Goal: Task Accomplishment & Management: Use online tool/utility

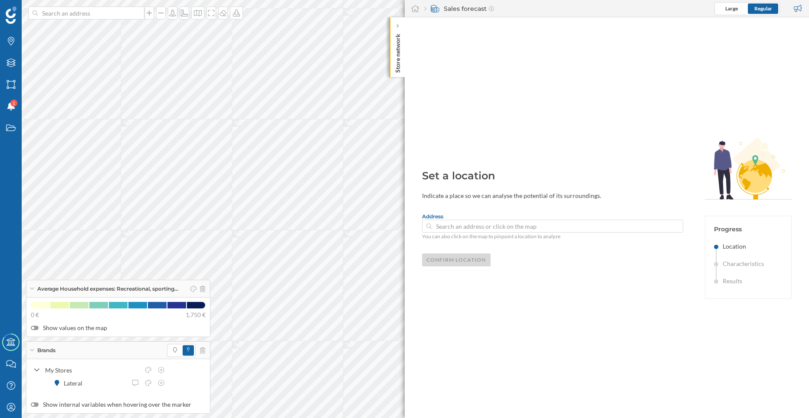
click at [375, 57] on div "Brands Layers Areas Notifications 1 States Academy Contact us Help Center My Pr…" at bounding box center [404, 209] width 809 height 418
click at [400, 40] on p "Store network" at bounding box center [397, 51] width 9 height 42
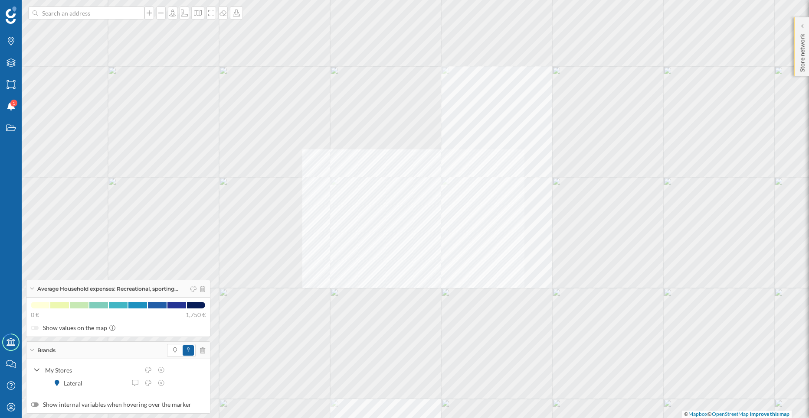
click at [802, 42] on p "Store network" at bounding box center [802, 51] width 9 height 42
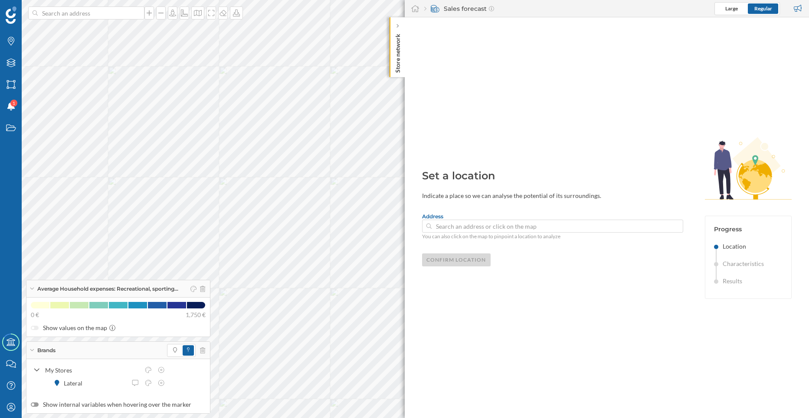
type input "Paseo De La Castellana 79, 28046 Madrid, Madrid, Spain"
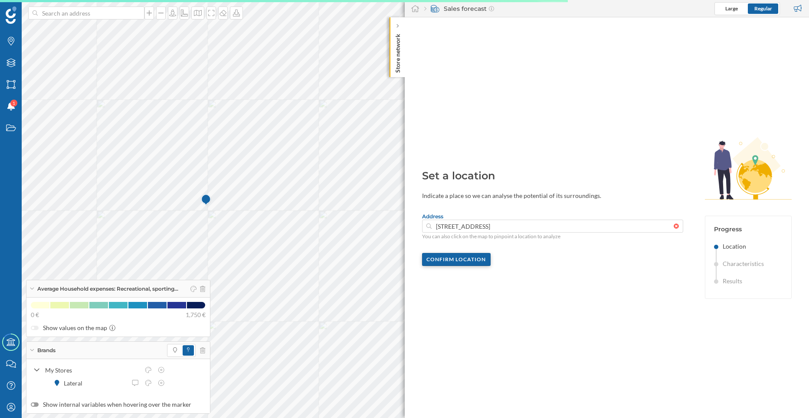
click at [446, 262] on div "Confirm location" at bounding box center [456, 259] width 69 height 13
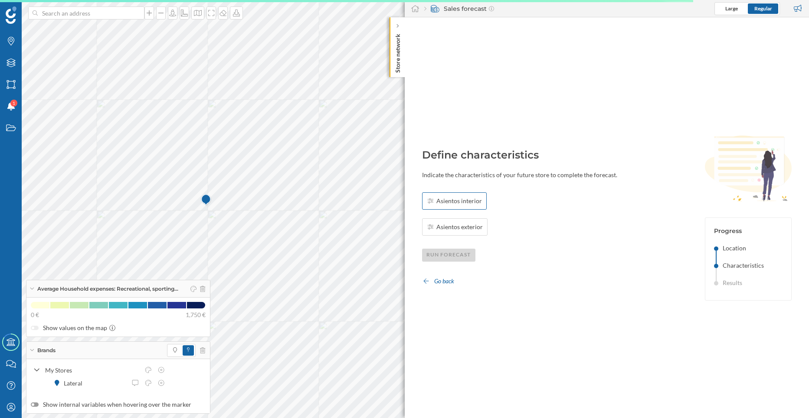
click at [444, 206] on div "Asientos interior" at bounding box center [454, 201] width 65 height 17
type input "50"
click at [458, 227] on span "Asientos exterior" at bounding box center [459, 227] width 46 height 9
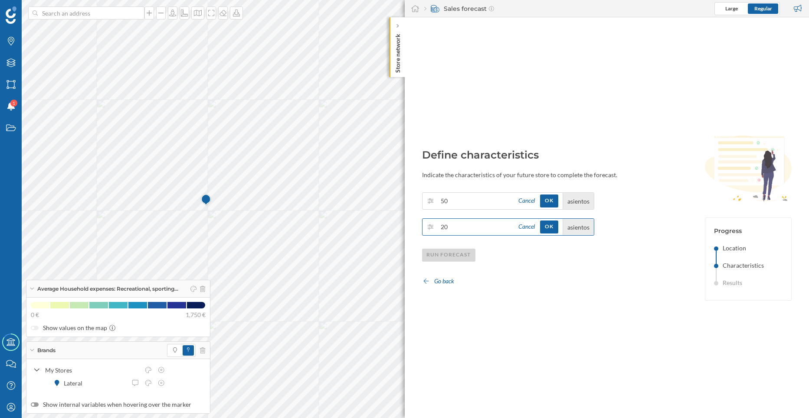
type input "20"
click at [604, 278] on div "50 Cancel OK asientos 20 Cancel OK asientos Run forecast Go back" at bounding box center [553, 240] width 262 height 95
click at [558, 204] on div "OK" at bounding box center [549, 200] width 18 height 13
click at [555, 233] on div "OK" at bounding box center [549, 226] width 18 height 13
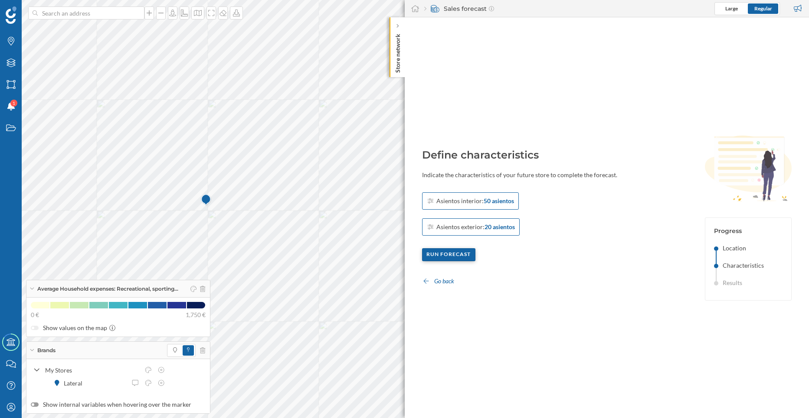
click at [448, 252] on div "Run forecast" at bounding box center [449, 254] width 54 height 13
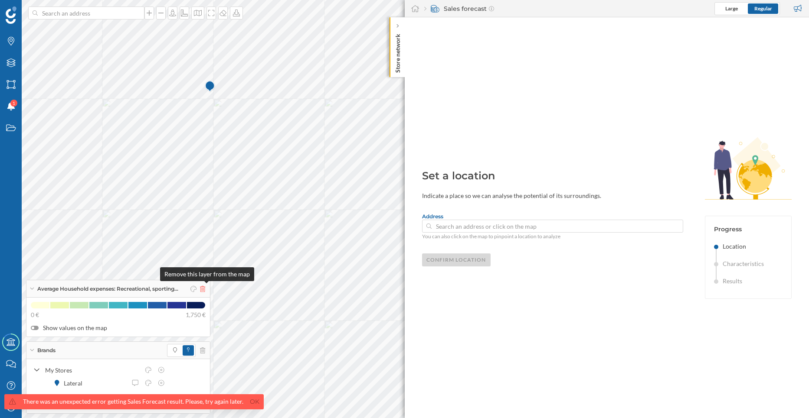
click at [204, 289] on icon at bounding box center [202, 289] width 5 height 6
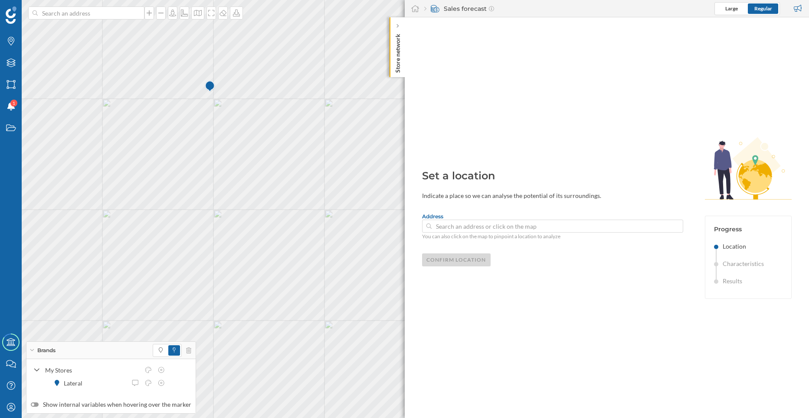
type input "Calle De Joaquín María López 42, 28015 Madrid, Madrid, Spain"
click at [435, 260] on div "Confirm location" at bounding box center [456, 259] width 69 height 13
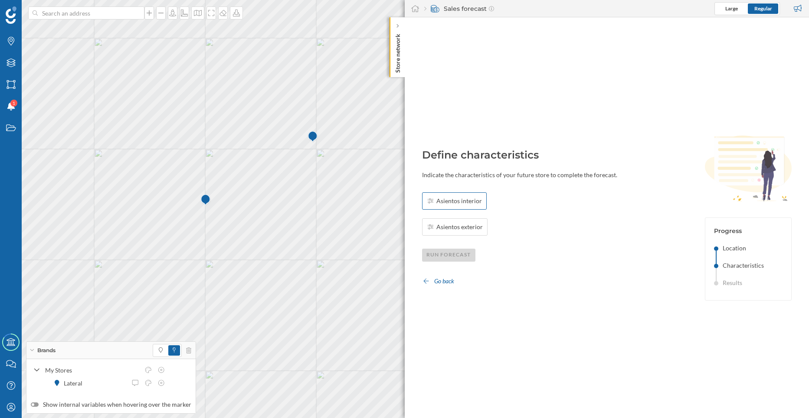
click at [439, 197] on span "Asientos interior" at bounding box center [459, 201] width 46 height 9
type input "50"
click at [465, 229] on span "Asientos exterior" at bounding box center [459, 227] width 46 height 9
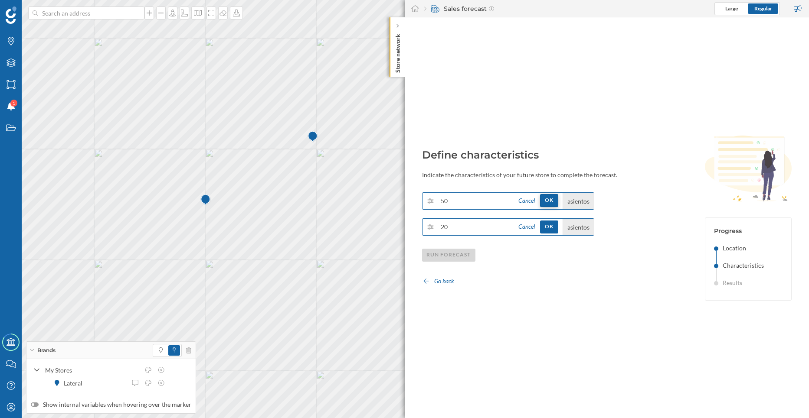
type input "20"
click at [551, 203] on div "OK" at bounding box center [549, 200] width 18 height 13
click at [552, 231] on div "OK" at bounding box center [549, 226] width 18 height 13
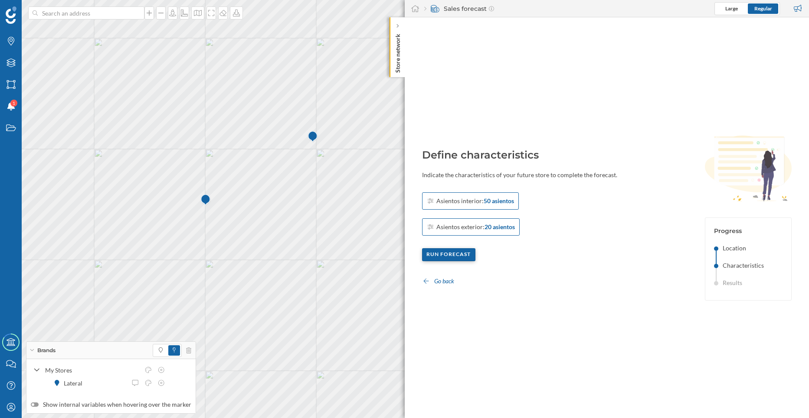
click at [460, 256] on div "Run forecast" at bounding box center [449, 254] width 54 height 13
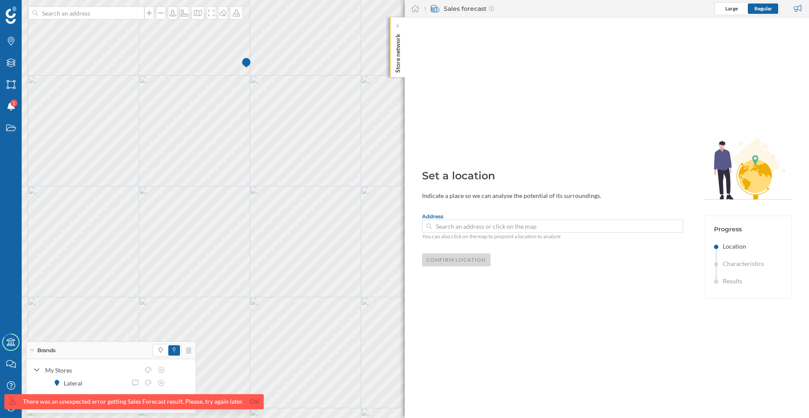
type input "Calle Del Duque De Sevilla 18, 28002 Madrid, Madrid, Spain"
click at [441, 257] on div "Confirm location" at bounding box center [456, 259] width 69 height 13
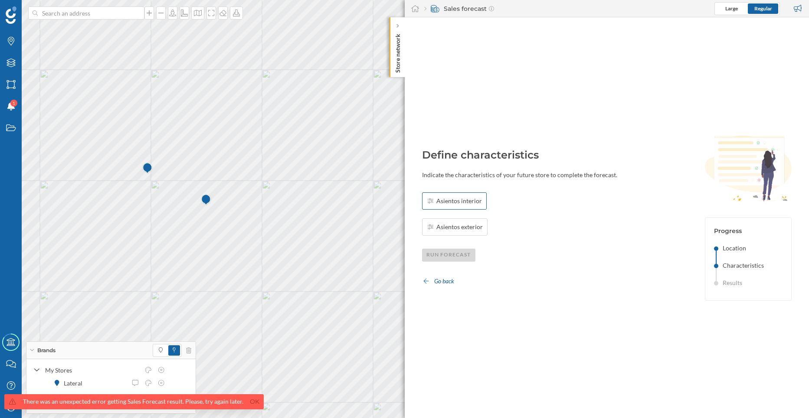
click at [454, 198] on span "Asientos interior" at bounding box center [459, 201] width 46 height 9
type input "50"
click at [466, 228] on span "Asientos exterior" at bounding box center [459, 227] width 46 height 9
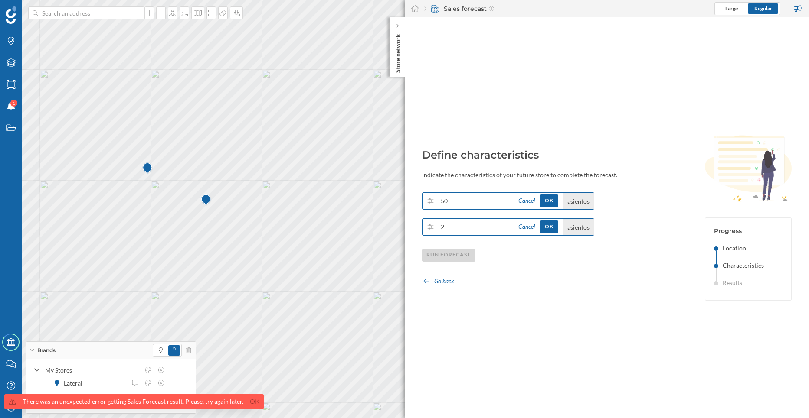
type input "20"
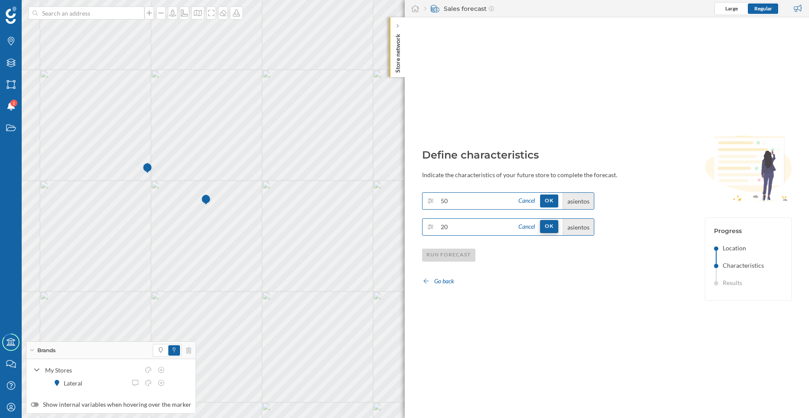
click at [556, 231] on div "OK" at bounding box center [549, 226] width 18 height 13
drag, startPoint x: 556, startPoint y: 206, endPoint x: 531, endPoint y: 223, distance: 30.3
click at [556, 206] on div "OK" at bounding box center [549, 201] width 18 height 13
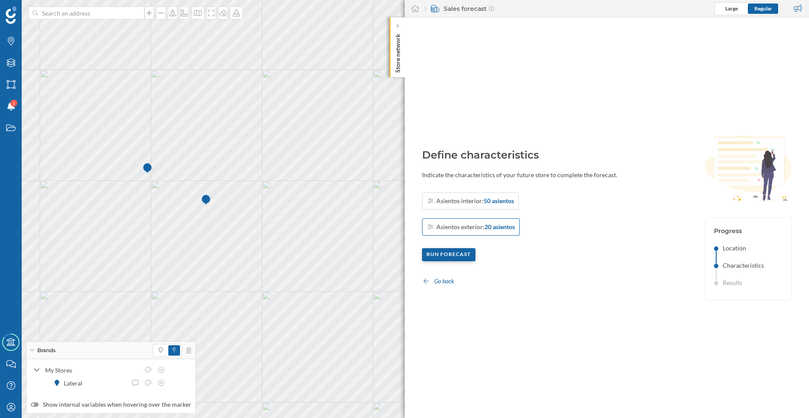
drag, startPoint x: 471, startPoint y: 248, endPoint x: 466, endPoint y: 249, distance: 4.5
click at [467, 248] on div "Asientos interior: 50 asientos Asientos exterior: 20 asientos Run forecast Go b…" at bounding box center [553, 240] width 262 height 95
click at [463, 252] on div "Run forecast" at bounding box center [449, 254] width 54 height 13
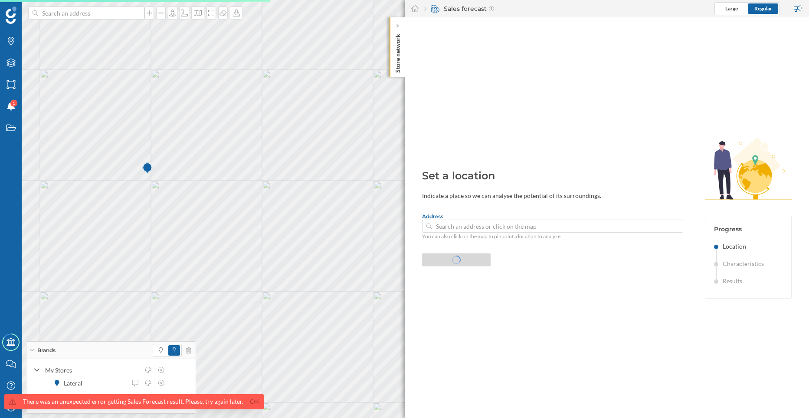
type input "Calle De Ayala 81, 28006 Madrid, Madrid, Spain"
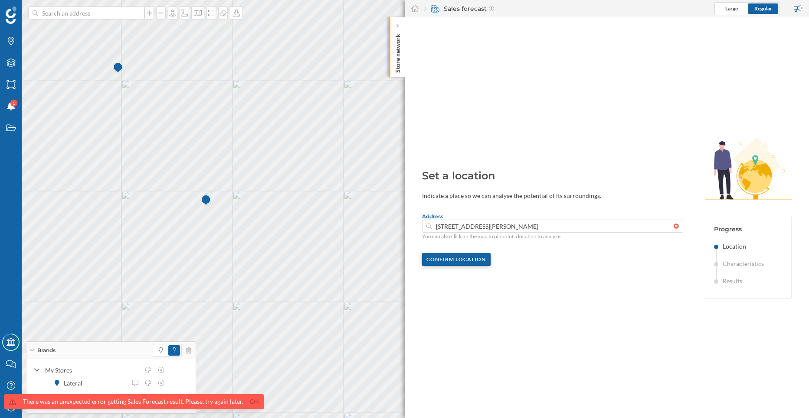
click at [483, 257] on div "Confirm location" at bounding box center [456, 259] width 69 height 13
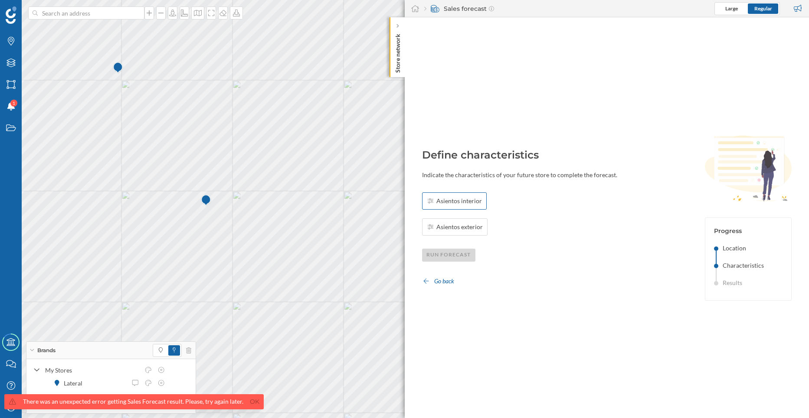
click at [454, 194] on div "Asientos interior" at bounding box center [454, 201] width 65 height 17
type input "80"
click at [452, 224] on span "Asientos exterior" at bounding box center [459, 227] width 46 height 9
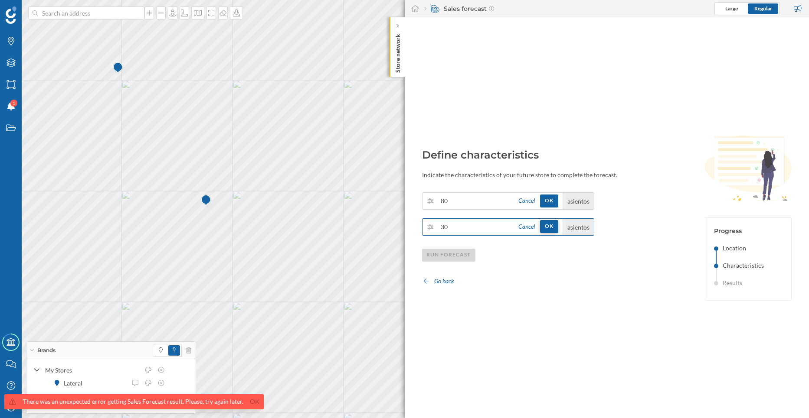
type input "30"
click at [552, 229] on div "OK" at bounding box center [549, 226] width 18 height 13
click at [556, 202] on div "OK" at bounding box center [549, 201] width 18 height 13
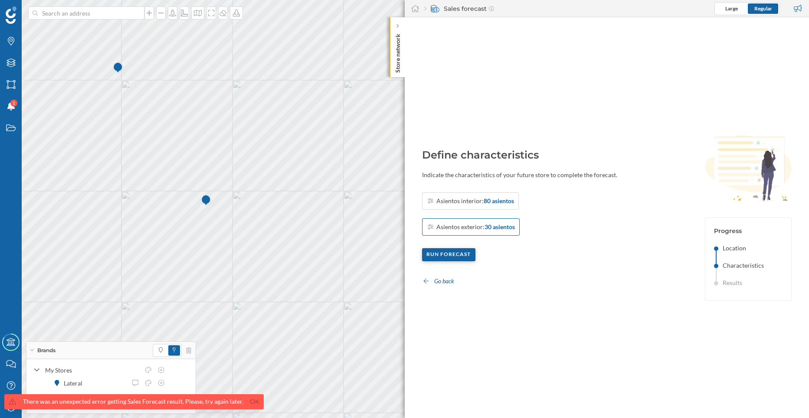
click at [456, 254] on div "Run forecast" at bounding box center [449, 254] width 54 height 13
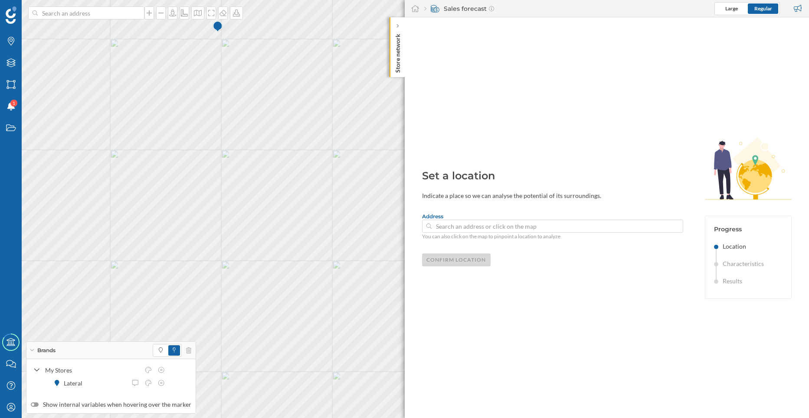
click at [392, 28] on div "Store network" at bounding box center [396, 47] width 15 height 60
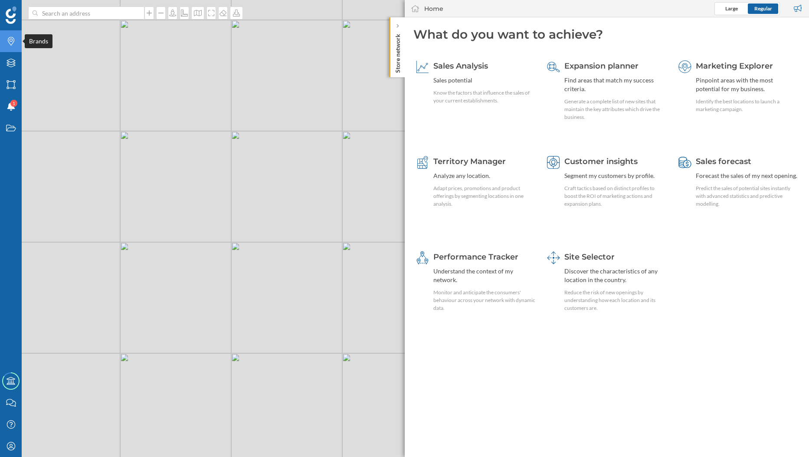
click at [14, 39] on icon at bounding box center [11, 41] width 7 height 9
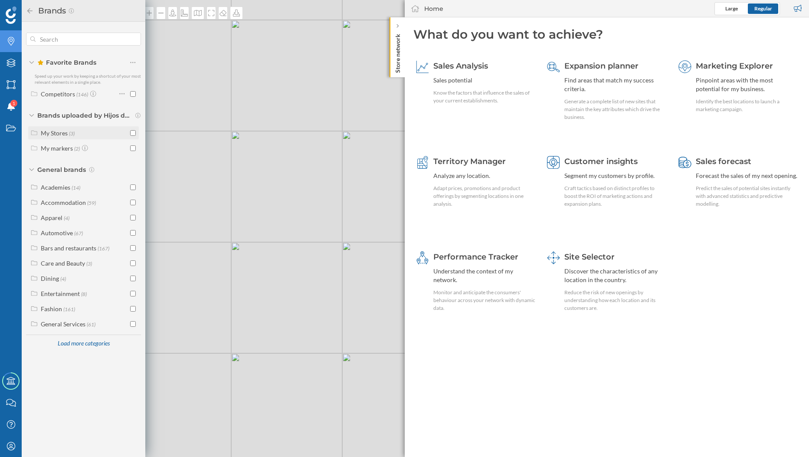
click at [62, 133] on div "My Stores" at bounding box center [54, 132] width 27 height 7
click at [129, 131] on div "My Stores (3)" at bounding box center [82, 132] width 105 height 9
click at [130, 133] on input "checkbox" at bounding box center [133, 133] width 6 height 6
click at [134, 134] on input "checkbox" at bounding box center [133, 133] width 6 height 6
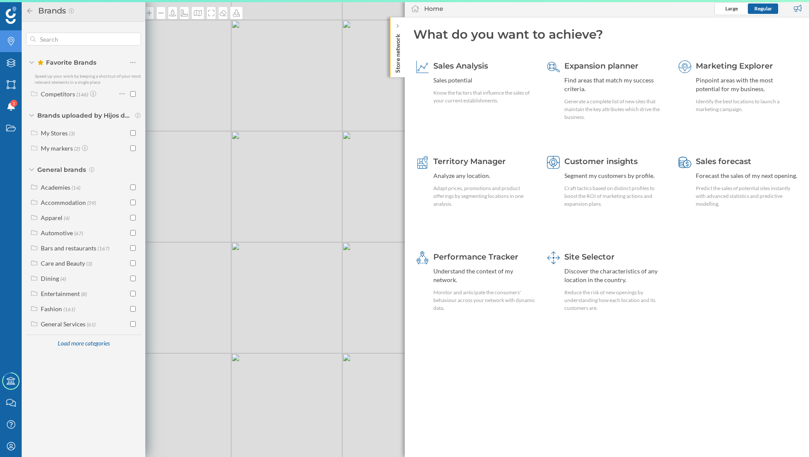
click at [134, 134] on input "checkbox" at bounding box center [133, 133] width 6 height 6
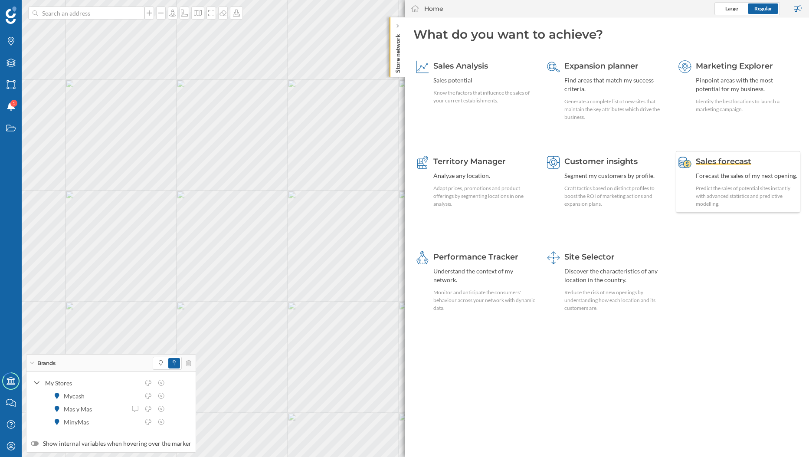
click at [683, 190] on div "Sales forecast Forecast the sales of my next opening. Predict the sales of pote…" at bounding box center [738, 182] width 125 height 62
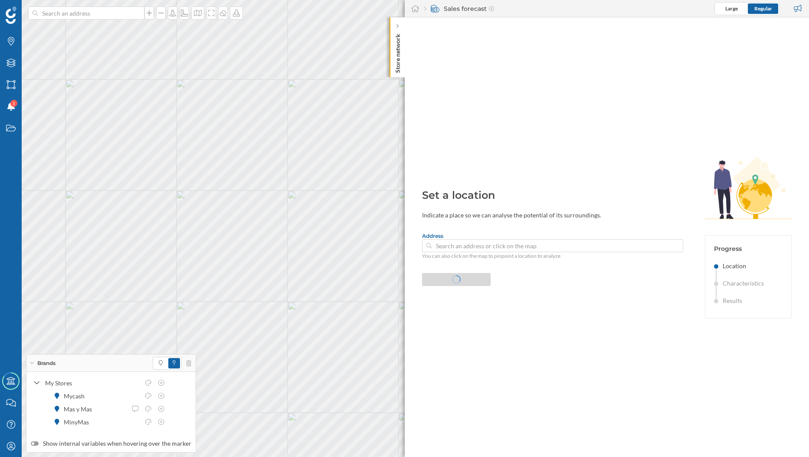
type input "Calle Colegio San Ignacio Montebrezo 21, 33011 Oviedo, Asturias, Spain"
click at [445, 276] on div "Confirm location" at bounding box center [456, 278] width 69 height 13
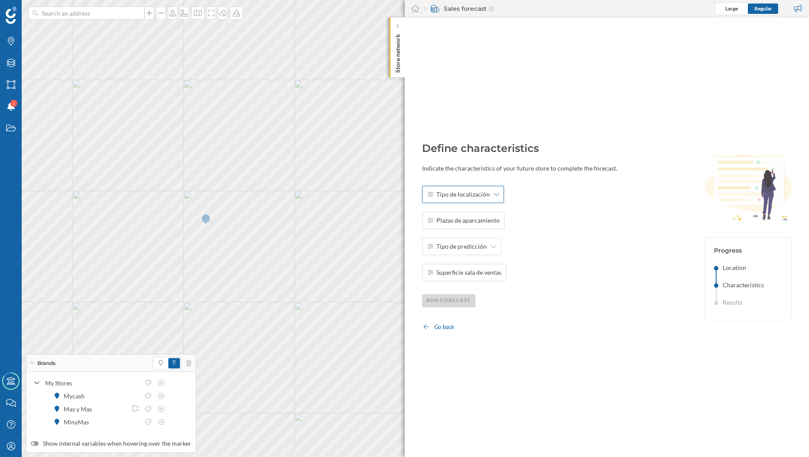
click at [454, 199] on div "Tipo de localización" at bounding box center [463, 194] width 82 height 17
click at [450, 212] on div "Estándar" at bounding box center [458, 214] width 63 height 9
click at [446, 222] on span "Plazas de aparcamiento" at bounding box center [467, 220] width 63 height 9
type input "20"
click at [456, 247] on span "Tipo de predicción" at bounding box center [461, 246] width 50 height 9
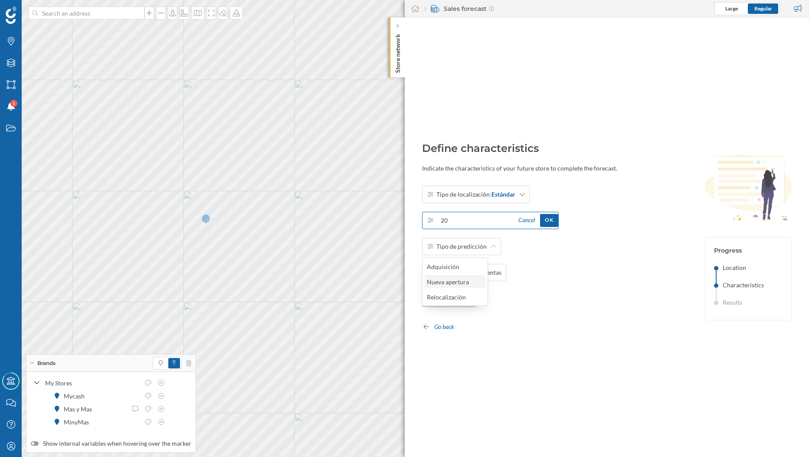
click at [471, 280] on div "Nueva apertura" at bounding box center [455, 281] width 56 height 9
click at [464, 281] on div "Superficie sala de ventas" at bounding box center [464, 272] width 85 height 17
type input "300"
click at [558, 272] on div "OK" at bounding box center [549, 271] width 18 height 13
click at [558, 218] on div "OK" at bounding box center [549, 220] width 18 height 13
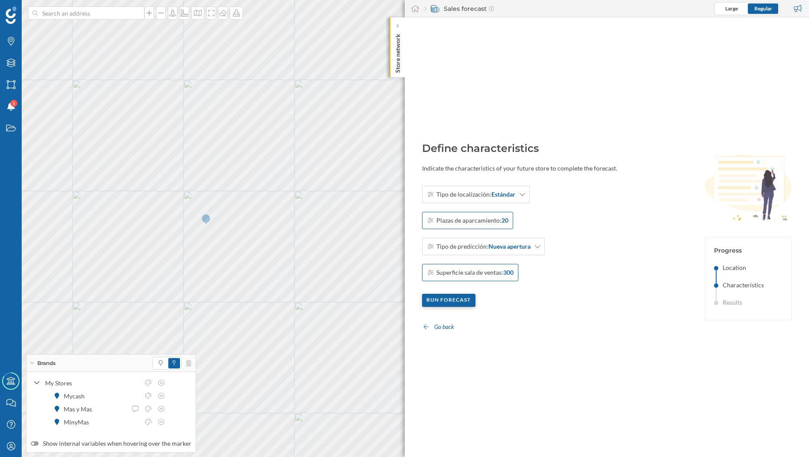
click at [465, 301] on div "Run forecast" at bounding box center [449, 300] width 54 height 13
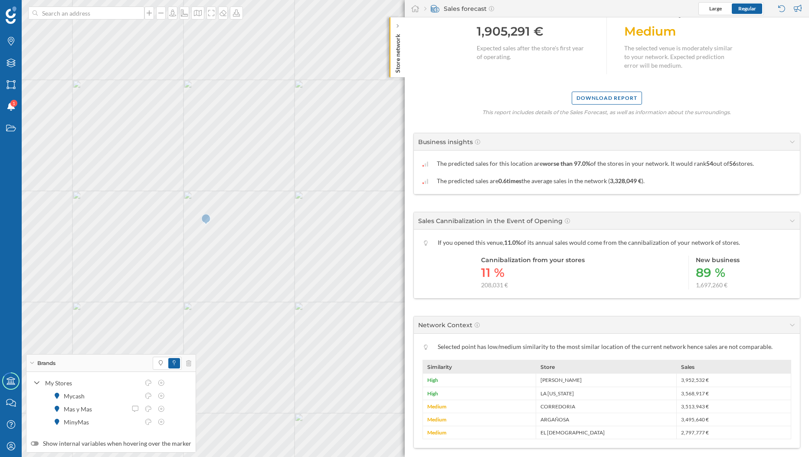
scroll to position [77, 0]
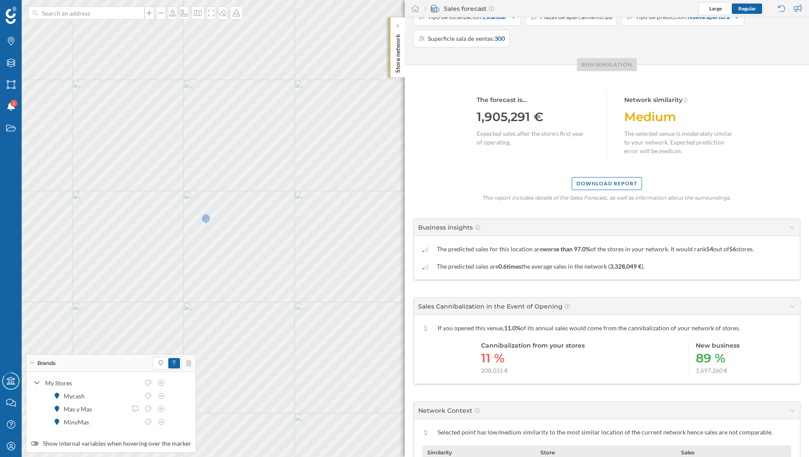
click at [544, 114] on div "1,905,291 €" at bounding box center [533, 116] width 113 height 16
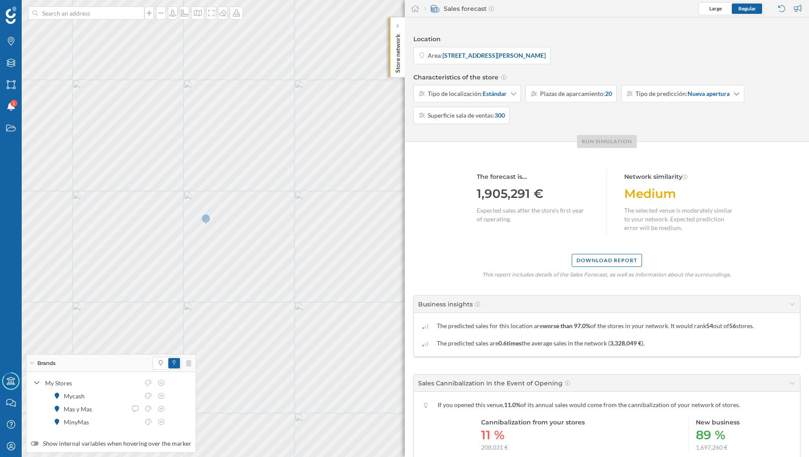
click at [512, 178] on div "The forecast is…" at bounding box center [533, 176] width 113 height 9
click at [614, 143] on div "Run simulation" at bounding box center [607, 141] width 60 height 13
click at [14, 448] on icon "My Profile" at bounding box center [11, 445] width 11 height 9
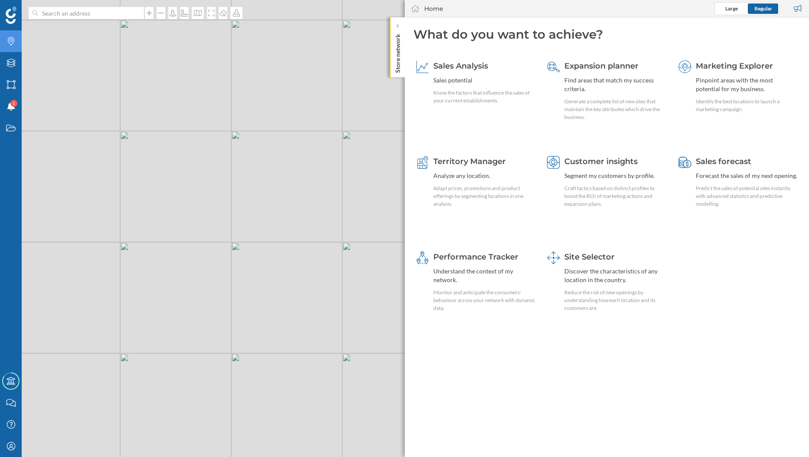
click at [7, 40] on icon "Brands" at bounding box center [11, 41] width 11 height 9
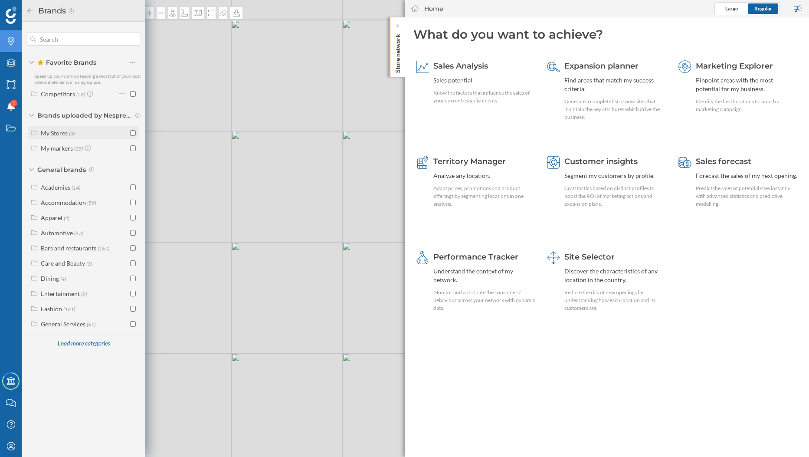
click at [98, 135] on div "My Stores (3)" at bounding box center [84, 132] width 87 height 9
click at [137, 133] on div "My Stores (3)" at bounding box center [83, 132] width 111 height 13
click at [135, 134] on input "checkbox" at bounding box center [133, 133] width 6 height 6
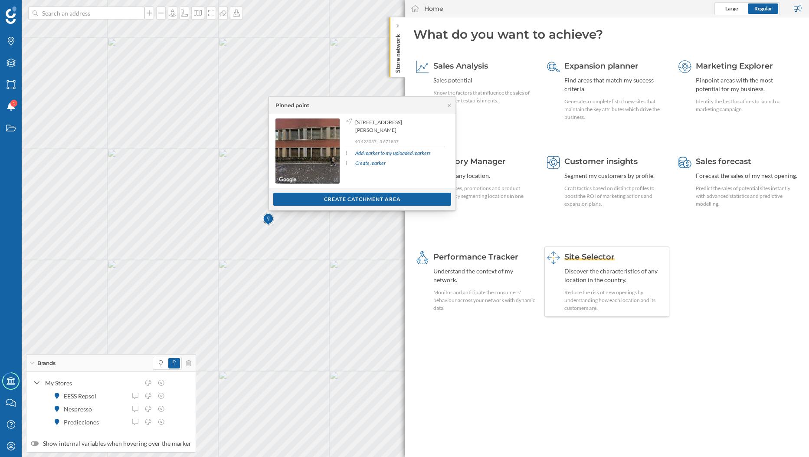
click at [615, 264] on div "Site Selector Discover the characteristics of any location in the country. Redu…" at bounding box center [615, 281] width 102 height 61
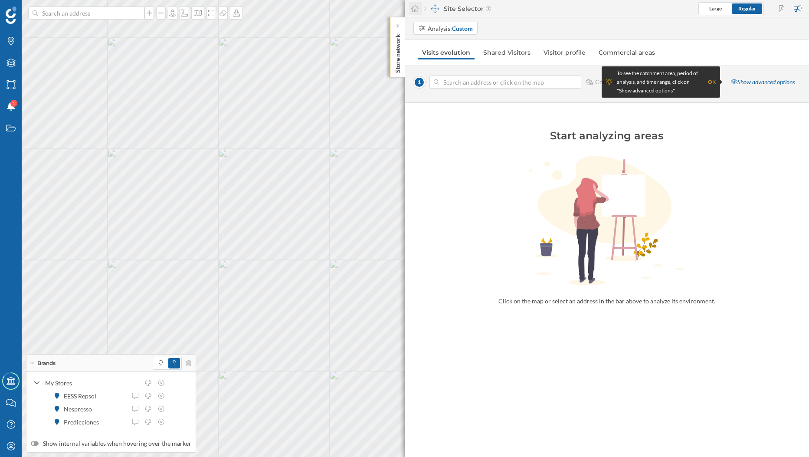
click at [415, 12] on div at bounding box center [415, 8] width 13 height 13
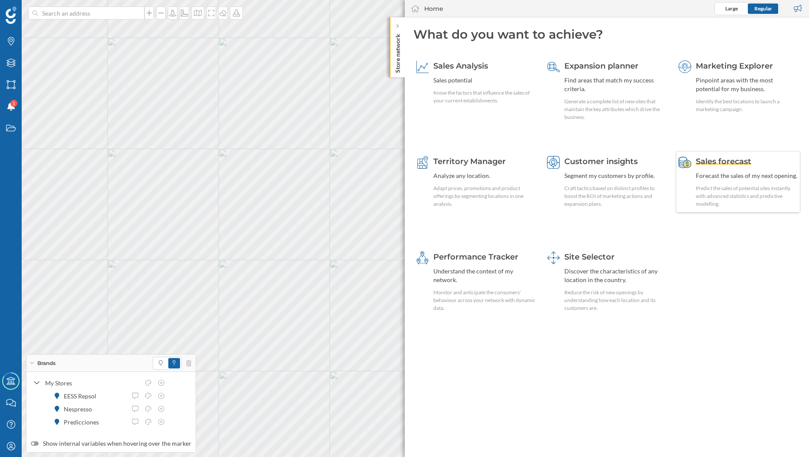
click at [685, 188] on div "Sales forecast Forecast the sales of my next opening. Predict the sales of pote…" at bounding box center [738, 182] width 125 height 62
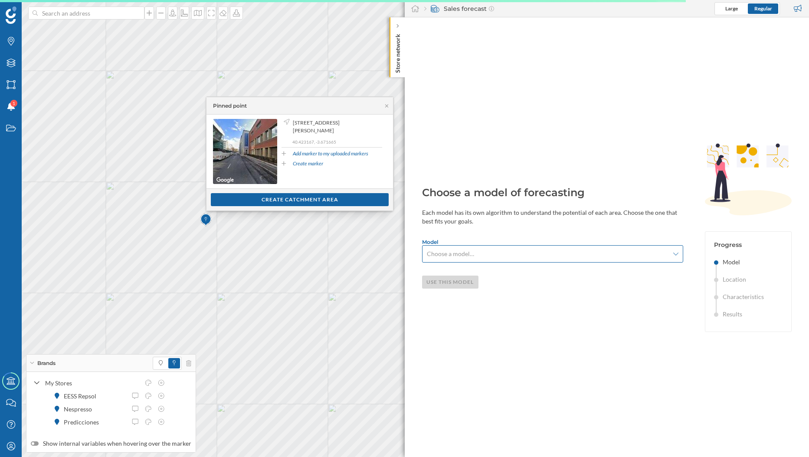
click at [472, 256] on span "Choose a model…" at bounding box center [450, 253] width 47 height 9
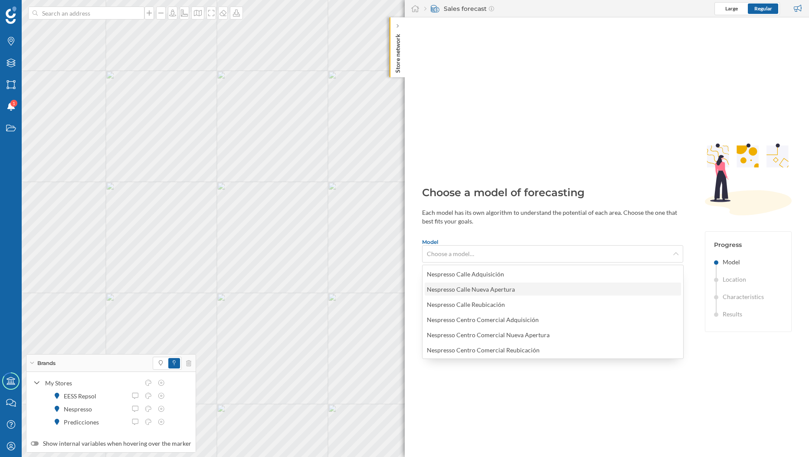
click at [510, 284] on div "Nespresso Calle Nueva Apertura" at bounding box center [553, 288] width 256 height 13
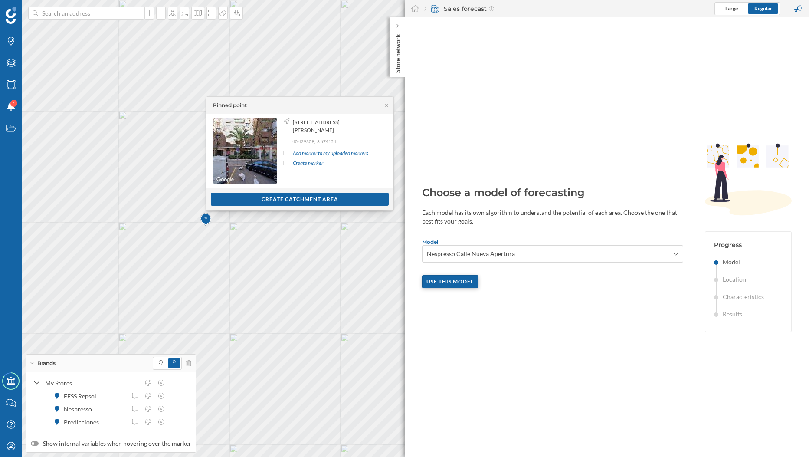
click at [456, 285] on div "Use this model" at bounding box center [450, 281] width 57 height 13
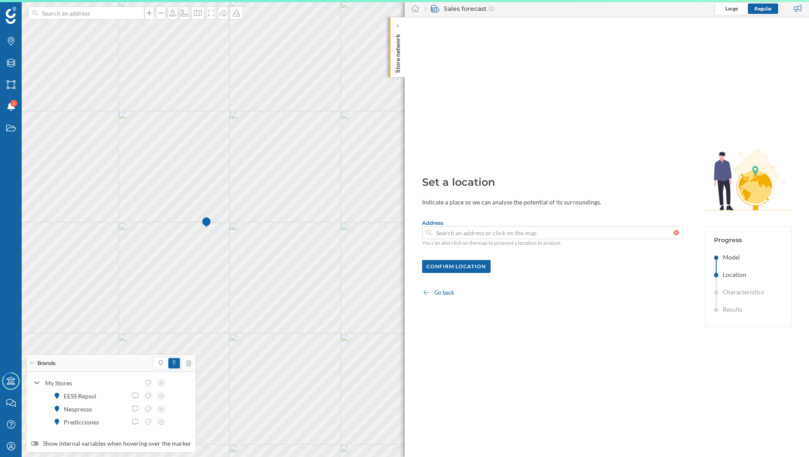
type input "Calle De Don Ramón De La Cruz 89, 28006 Madrid, Madrid, Spain"
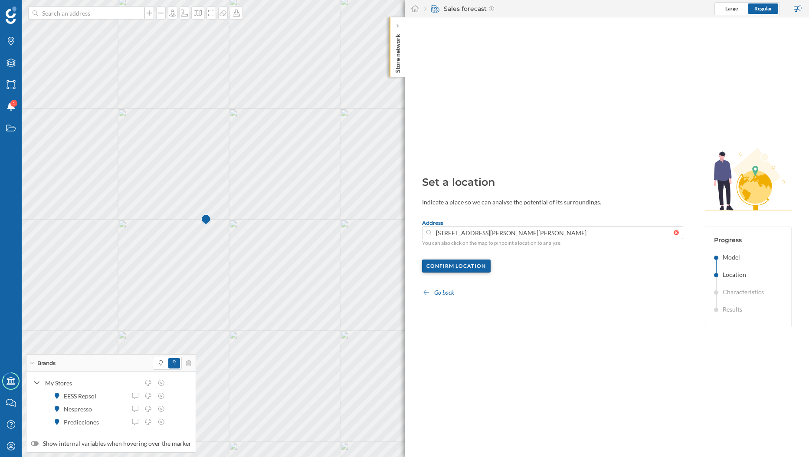
click at [472, 269] on div "Confirm location" at bounding box center [456, 265] width 69 height 13
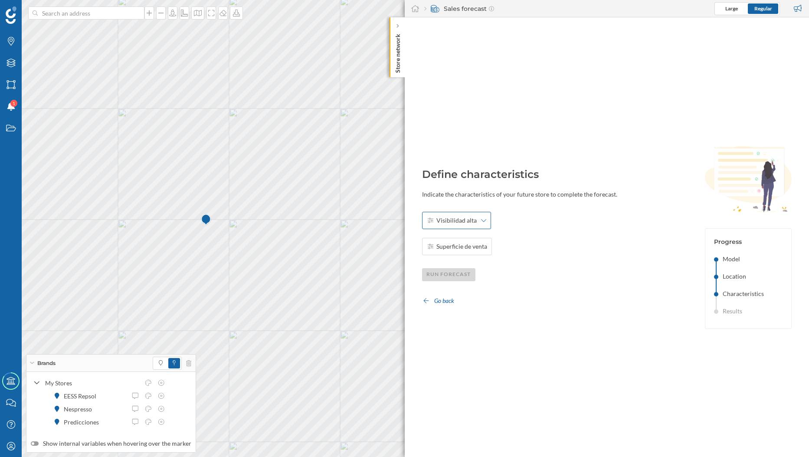
click at [458, 222] on span "Visibilidad alta" at bounding box center [456, 220] width 40 height 9
click at [459, 236] on div "Sí" at bounding box center [455, 240] width 56 height 9
click at [460, 253] on div "Superficie de venta" at bounding box center [457, 246] width 70 height 17
type input "50"
click at [490, 298] on div "Visibilidad alta: Sí 50 Cancel OK m² Run forecast Go back" at bounding box center [553, 259] width 262 height 95
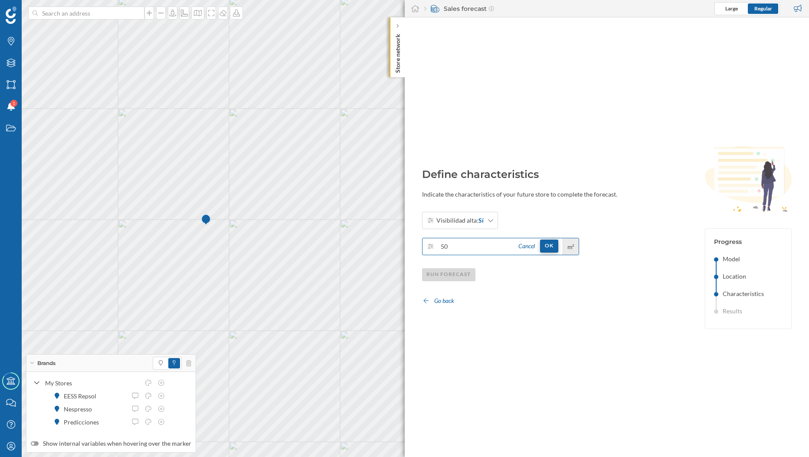
click at [558, 249] on div "OK" at bounding box center [549, 245] width 18 height 13
click at [463, 277] on div "Run forecast" at bounding box center [449, 274] width 54 height 13
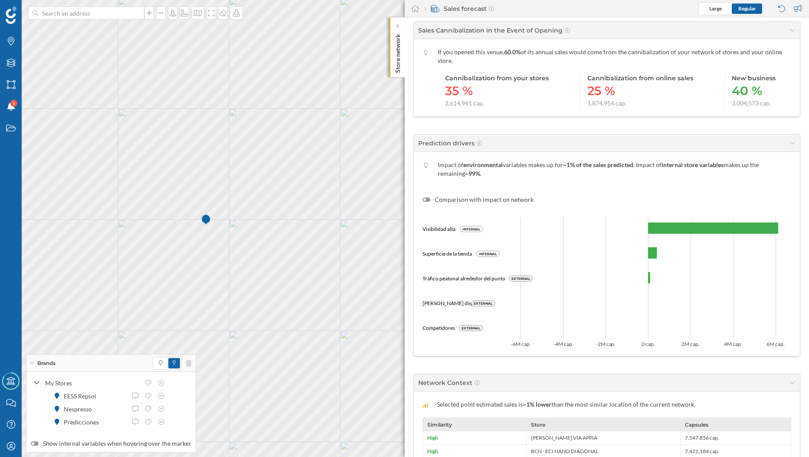
scroll to position [389, 0]
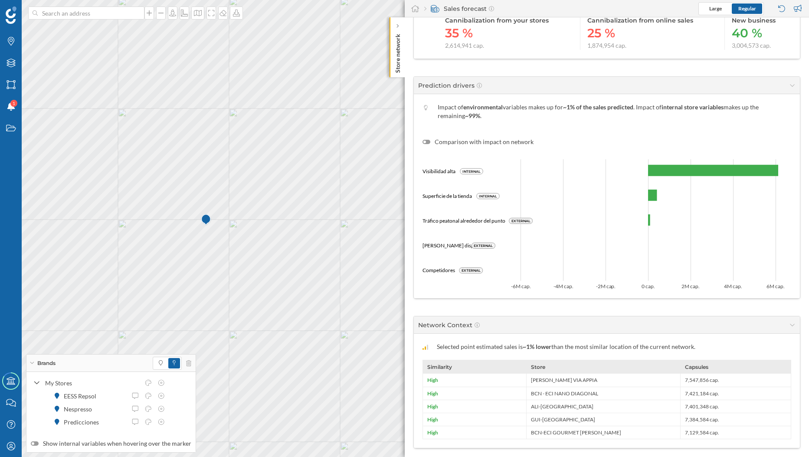
drag, startPoint x: 448, startPoint y: 264, endPoint x: 448, endPoint y: 274, distance: 10.0
click at [448, 265] on icon "Visibilidad alta INTERNAL Superficie de la tienda INTERNAL Tráfico peatonal alr…" at bounding box center [606, 217] width 369 height 143
drag, startPoint x: 448, startPoint y: 274, endPoint x: 450, endPoint y: 281, distance: 6.7
click at [448, 278] on icon "Visibilidad alta INTERNAL Superficie de la tienda INTERNAL Tráfico peatonal alr…" at bounding box center [606, 217] width 369 height 143
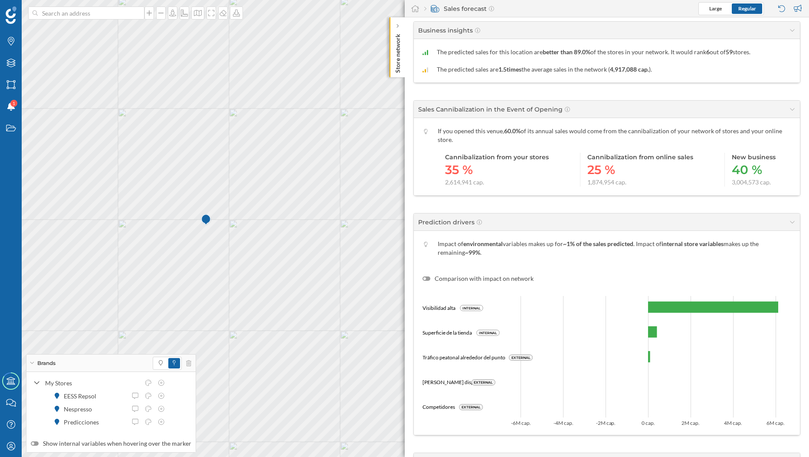
scroll to position [247, 0]
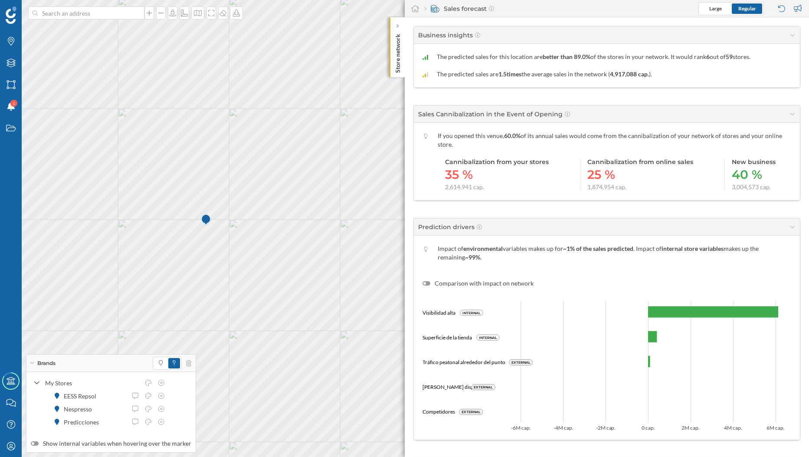
click at [477, 311] on text "INTERNAL" at bounding box center [471, 313] width 18 height 4
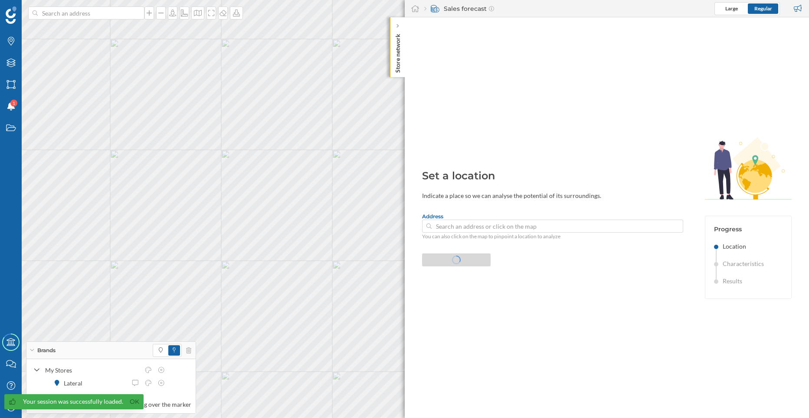
type input "Plaza De Olavide 10, 28010 Madrid, Madrid, Spain"
click at [434, 260] on div "Confirm location" at bounding box center [456, 259] width 69 height 13
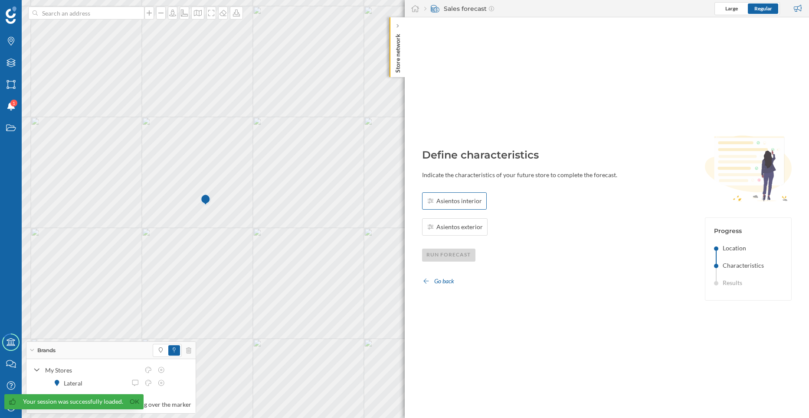
click at [448, 204] on span "Asientos interior" at bounding box center [459, 201] width 46 height 9
type input "60"
click at [445, 231] on span "Asientos exterior" at bounding box center [459, 227] width 46 height 9
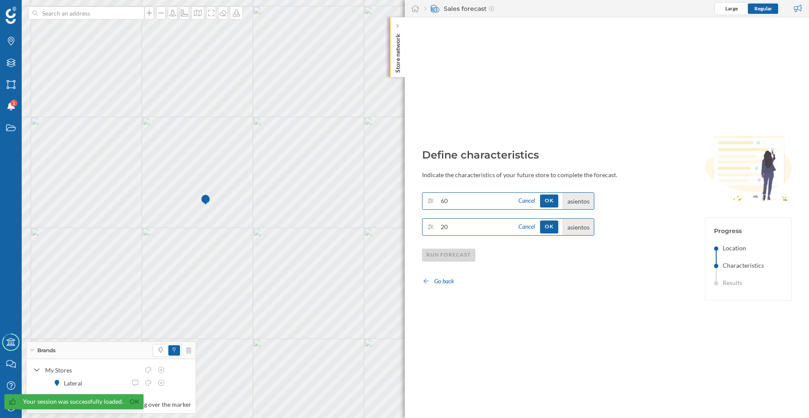
type input "20"
click at [555, 194] on div "Cancel OK asientos" at bounding box center [553, 201] width 81 height 16
click at [558, 199] on div "OK" at bounding box center [549, 200] width 18 height 13
click at [554, 227] on div "OK" at bounding box center [549, 226] width 18 height 13
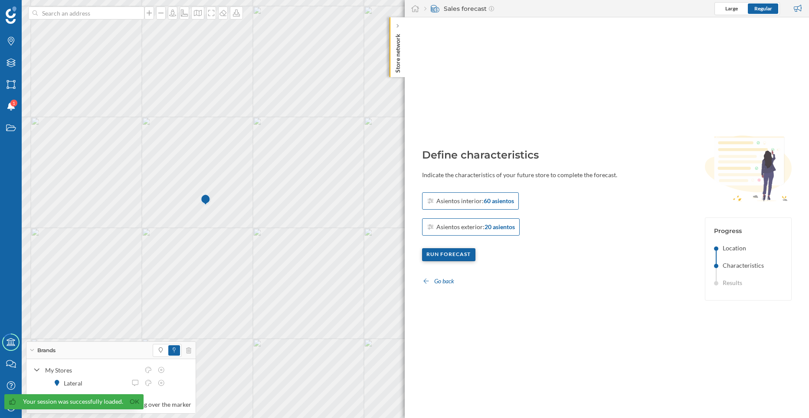
click at [461, 255] on div "Run forecast" at bounding box center [449, 254] width 54 height 13
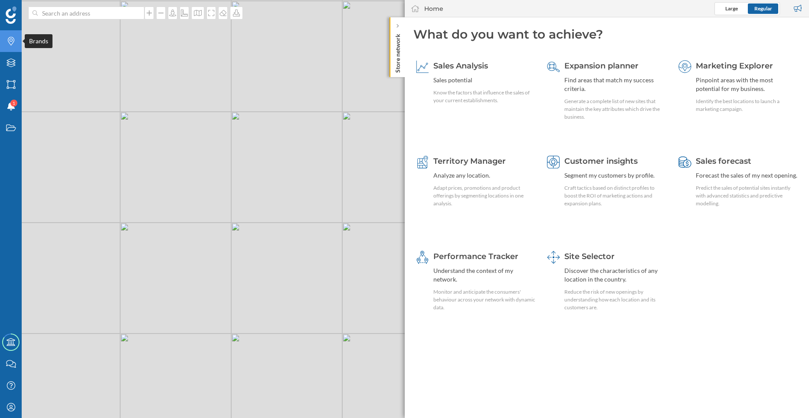
click at [14, 45] on icon "Brands" at bounding box center [11, 41] width 11 height 9
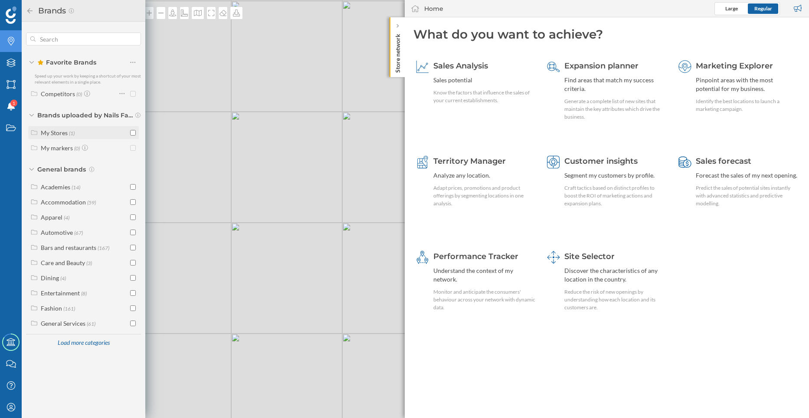
click at [95, 133] on div "My Stores (1)" at bounding box center [84, 132] width 87 height 9
click at [115, 147] on div at bounding box center [117, 148] width 26 height 12
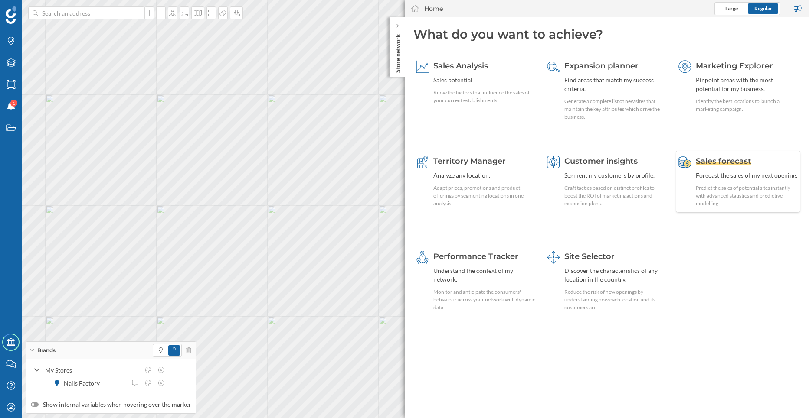
click at [712, 195] on div "Predict the sales of potential sites instantly with advanced statistics and pre…" at bounding box center [747, 195] width 102 height 23
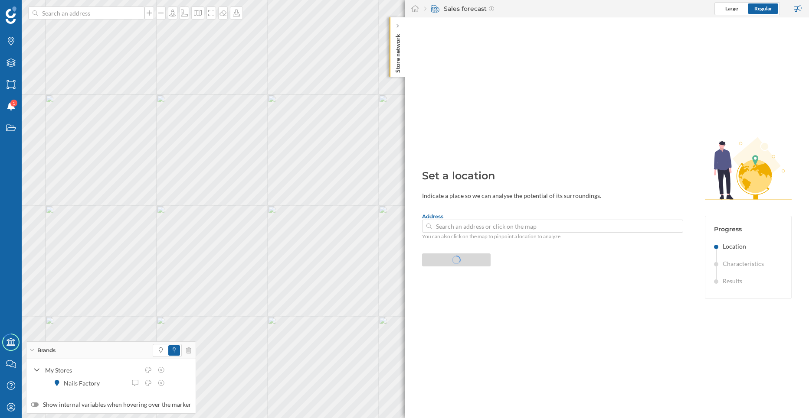
type input "[STREET_ADDRESS][PERSON_NAME]"
click at [470, 260] on div "Confirm location" at bounding box center [456, 259] width 69 height 13
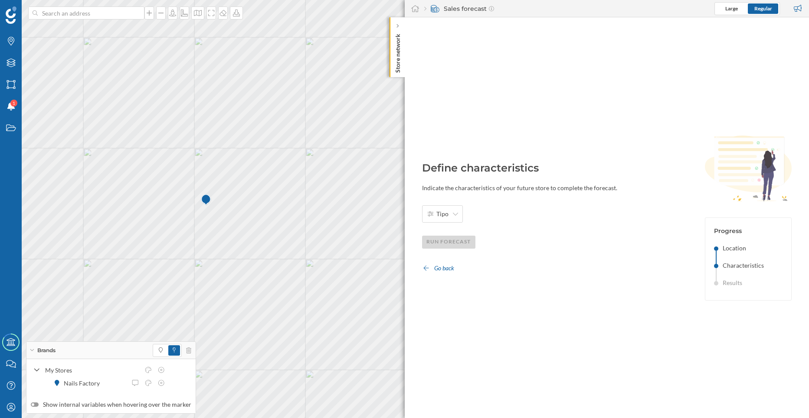
click at [454, 224] on div "Tipo Run forecast Go back" at bounding box center [553, 240] width 262 height 69
click at [447, 212] on span "Tipo" at bounding box center [442, 214] width 12 height 9
click at [445, 235] on div "Calle" at bounding box center [455, 234] width 56 height 9
click at [445, 241] on div "Run forecast" at bounding box center [449, 241] width 54 height 13
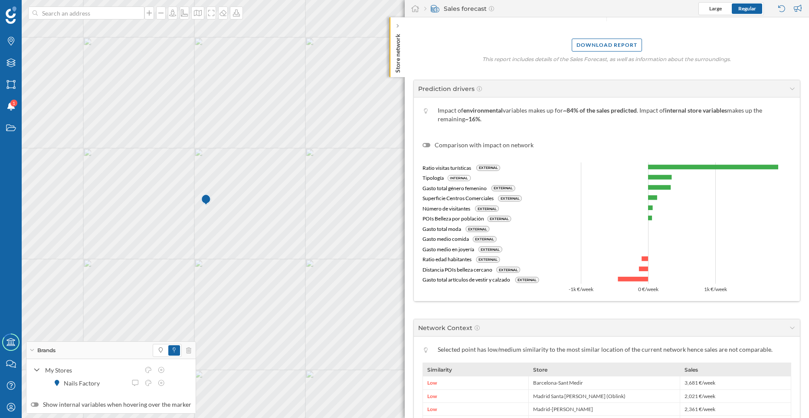
scroll to position [197, 0]
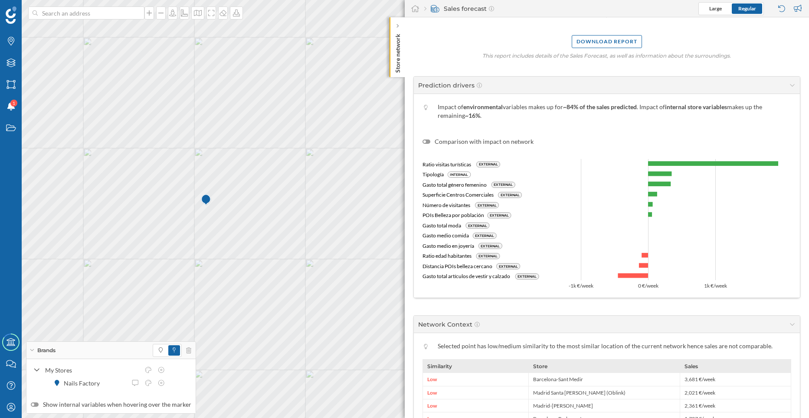
drag, startPoint x: 613, startPoint y: 252, endPoint x: 595, endPoint y: 240, distance: 22.0
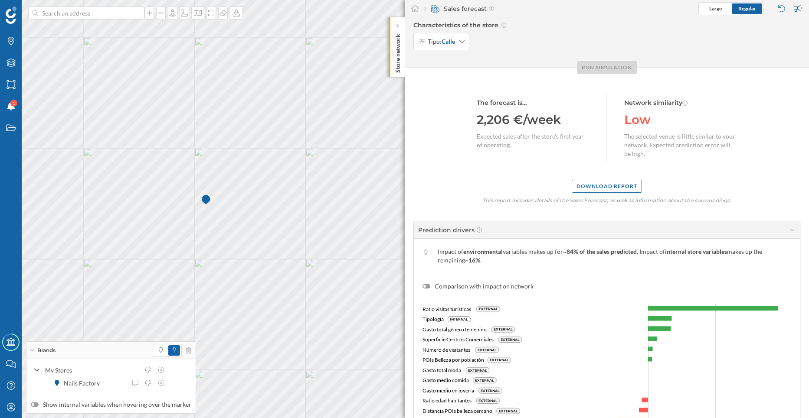
scroll to position [0, 0]
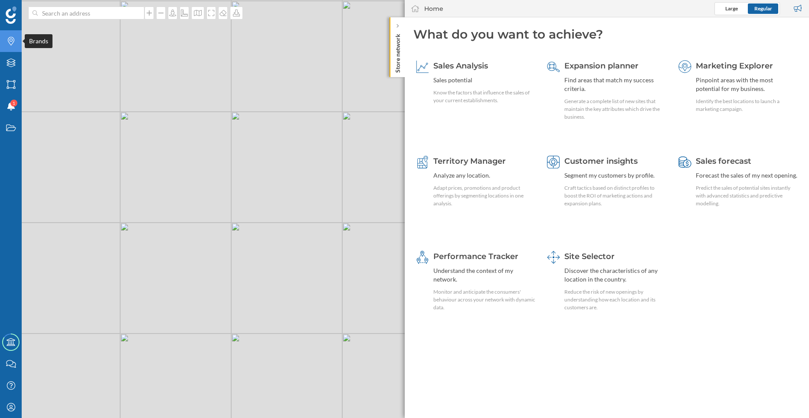
click at [7, 41] on icon "Brands" at bounding box center [11, 41] width 11 height 9
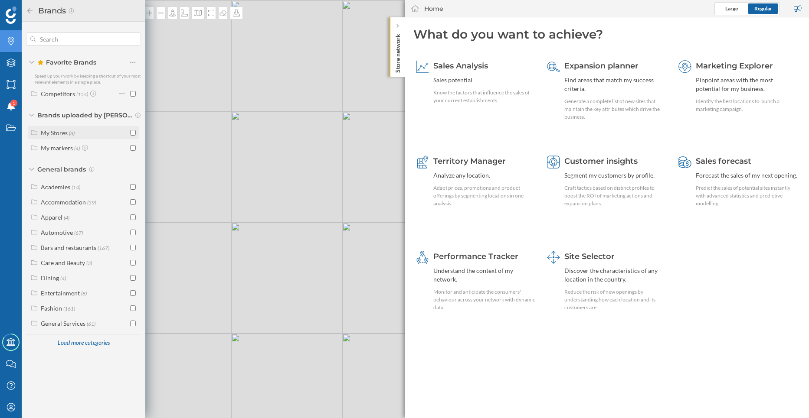
click at [132, 132] on input "checkbox" at bounding box center [133, 133] width 6 height 6
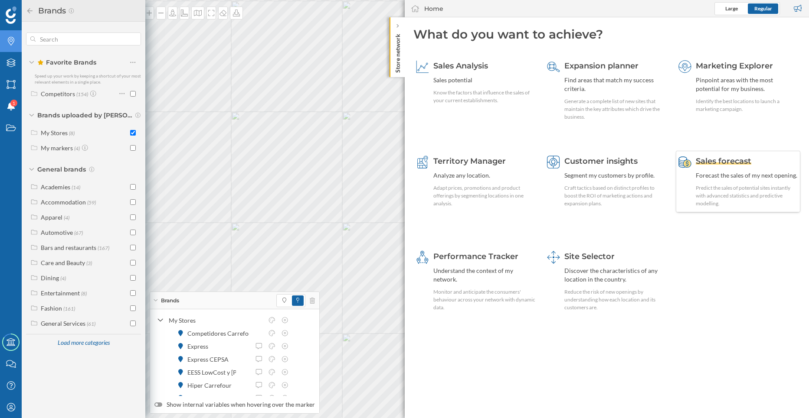
click at [723, 183] on div "Sales forecast Forecast the sales of my next opening. Predict the sales of pote…" at bounding box center [747, 182] width 102 height 52
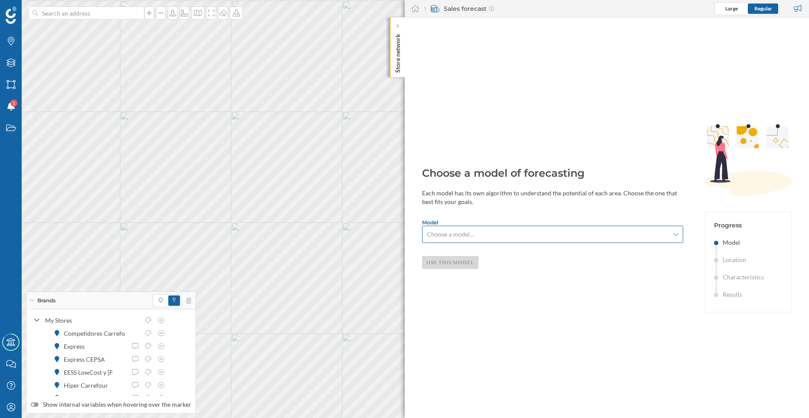
click at [445, 238] on span "Choose a model…" at bounding box center [450, 234] width 47 height 9
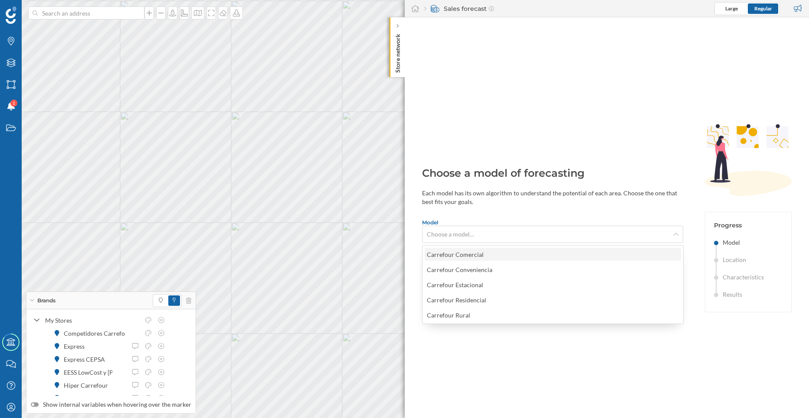
click at [444, 251] on div "Carrefour Comercial" at bounding box center [457, 254] width 61 height 9
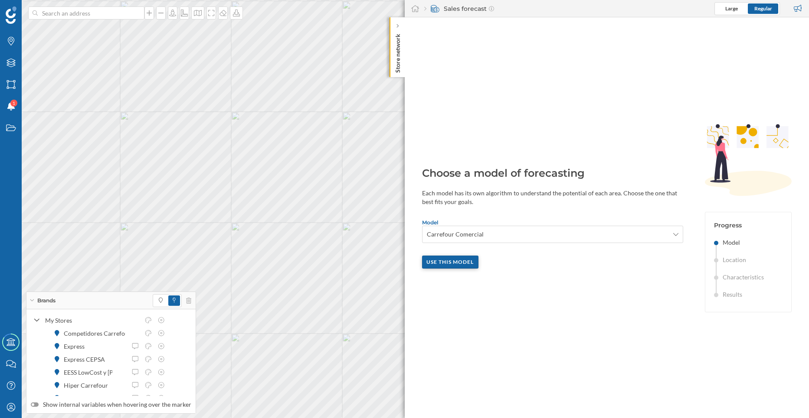
click at [442, 262] on div "Use this model" at bounding box center [450, 262] width 57 height 13
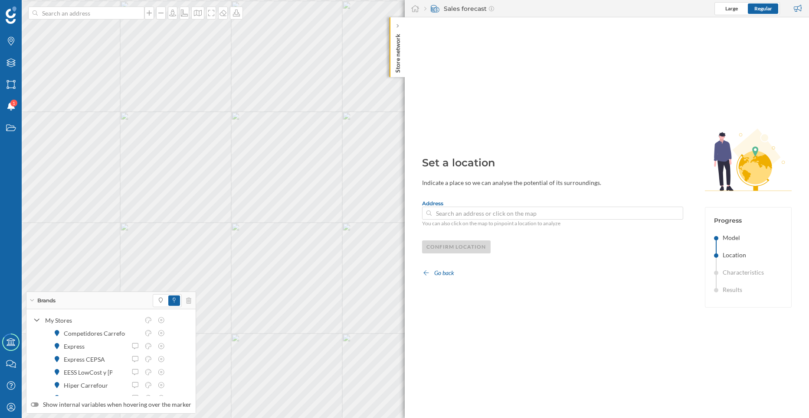
type input "Calle Del General Oráa 10, 28006 Madrid, Madrid, Spain"
click at [435, 243] on div "Confirm location" at bounding box center [456, 246] width 69 height 13
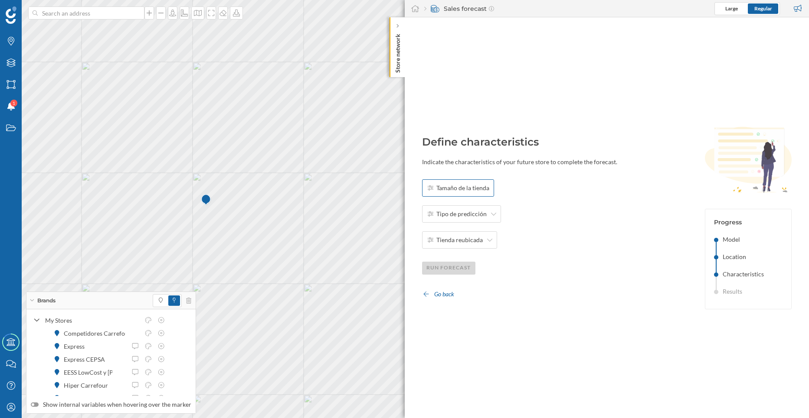
click at [453, 190] on span "Tamaño de la tienda" at bounding box center [462, 188] width 53 height 9
type input "100"
click at [454, 207] on div "Tipo de predicción" at bounding box center [461, 214] width 79 height 17
click at [454, 229] on div "Nueva apertura" at bounding box center [455, 234] width 61 height 13
click at [454, 240] on span "Tienda reubicada" at bounding box center [459, 240] width 46 height 9
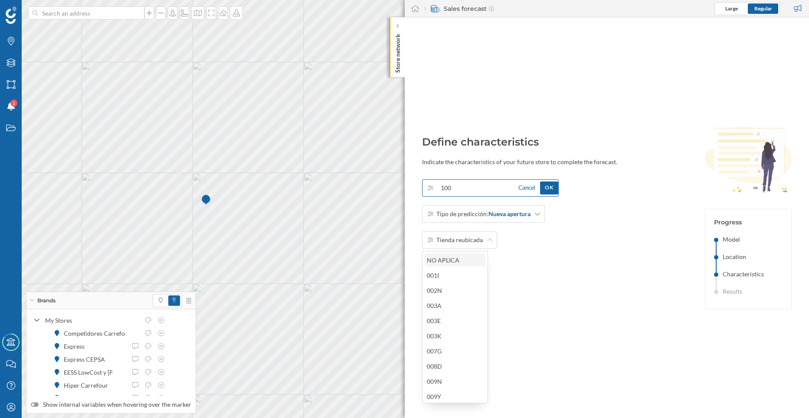
drag, startPoint x: 452, startPoint y: 252, endPoint x: 451, endPoint y: 258, distance: 6.6
click at [451, 258] on body "Brands Layers Areas Notifications 1 States Academy Contact us Help Center My Pr…" at bounding box center [404, 209] width 809 height 418
click at [554, 183] on div "OK" at bounding box center [549, 187] width 18 height 13
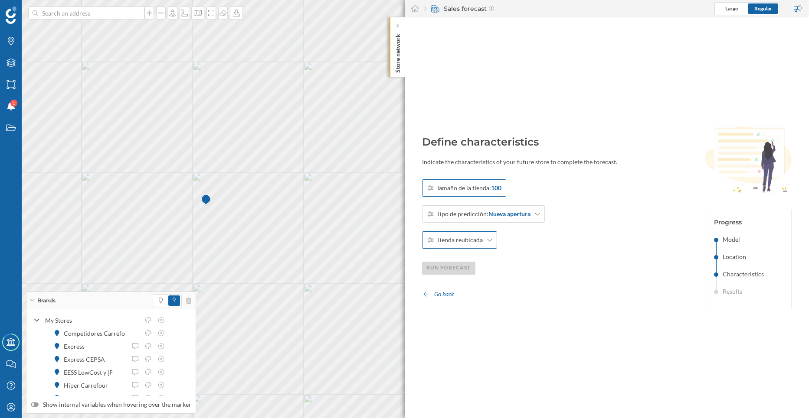
click at [462, 240] on span "Tienda reubicada" at bounding box center [459, 240] width 46 height 9
click at [462, 242] on span "Tienda reubicada" at bounding box center [459, 240] width 46 height 9
click at [458, 262] on div "Tamaño de la tienda: 100 Tipo de predicción: Nueva apertura Tienda reubicada Ru…" at bounding box center [553, 240] width 262 height 121
click at [457, 243] on span "Tienda reubicada" at bounding box center [459, 240] width 46 height 9
click at [453, 259] on div "NO APLICA" at bounding box center [455, 260] width 56 height 9
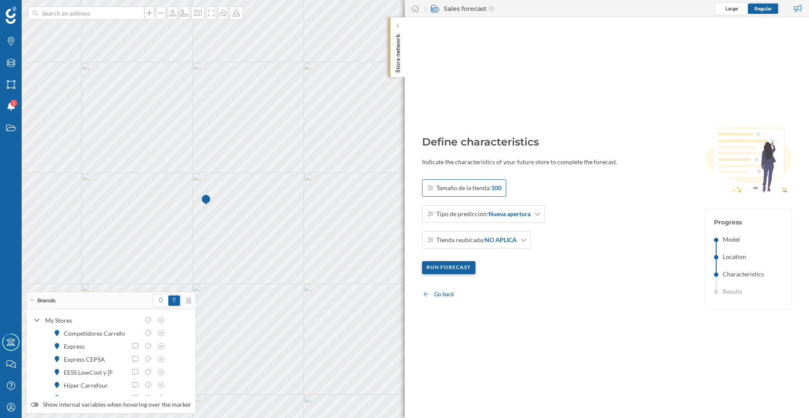
click at [449, 271] on div "Run forecast" at bounding box center [449, 268] width 54 height 13
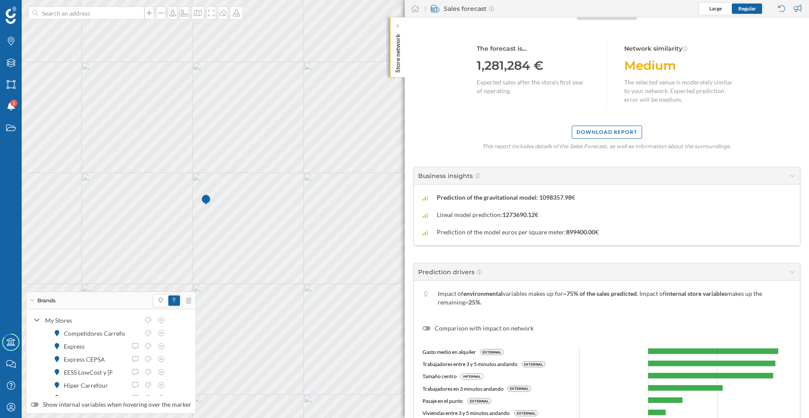
scroll to position [192, 0]
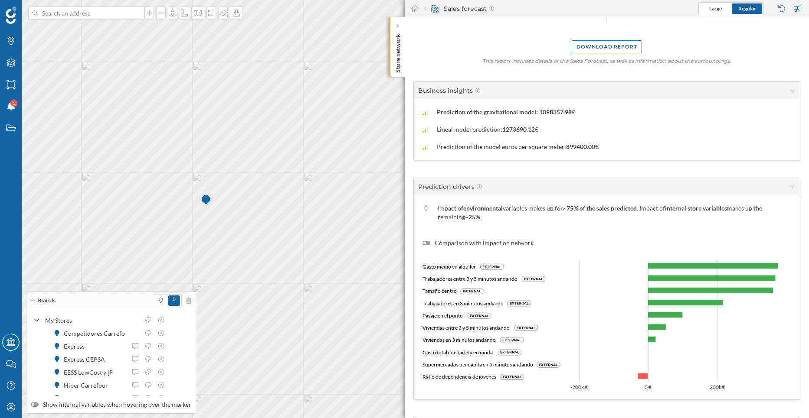
drag, startPoint x: 481, startPoint y: 266, endPoint x: 456, endPoint y: 284, distance: 30.6
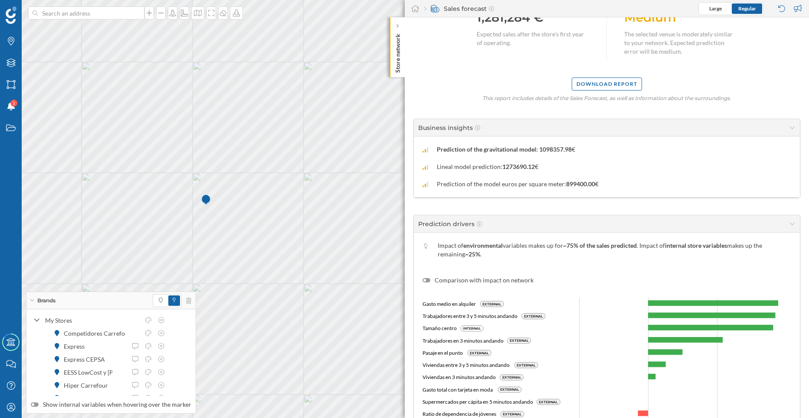
scroll to position [98, 0]
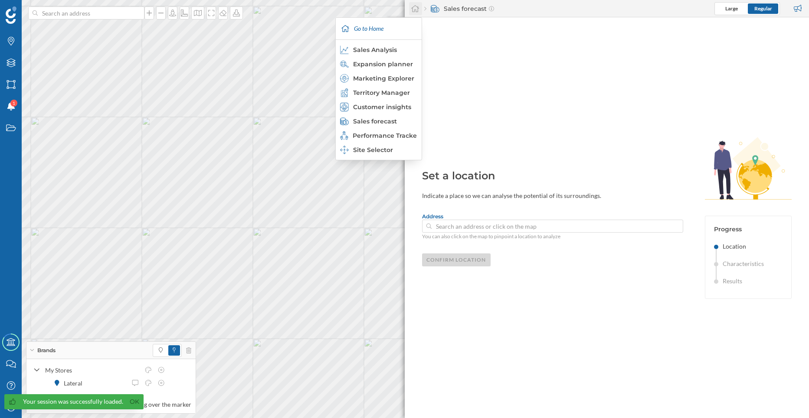
click at [412, 7] on icon at bounding box center [415, 9] width 9 height 8
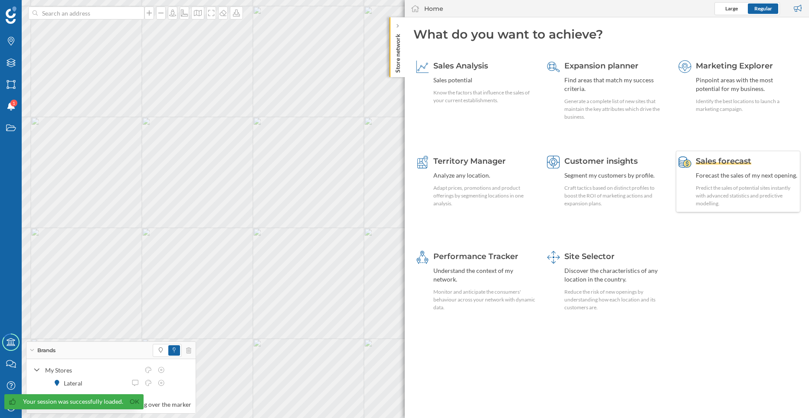
click at [721, 199] on div "Predict the sales of potential sites instantly with advanced statistics and pre…" at bounding box center [747, 195] width 102 height 23
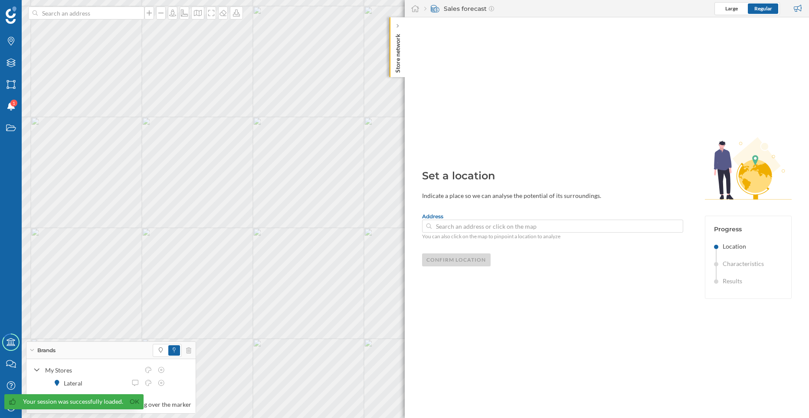
type input "[STREET_ADDRESS][PERSON_NAME]"
click at [450, 265] on div "Confirm location" at bounding box center [456, 259] width 69 height 13
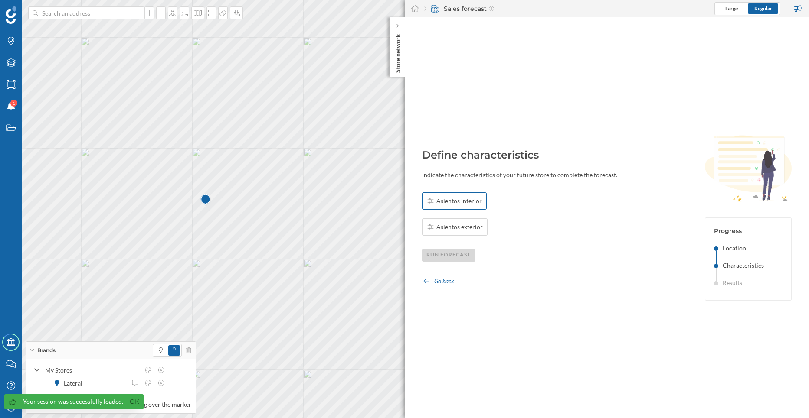
click at [461, 203] on span "Asientos interior" at bounding box center [459, 201] width 46 height 9
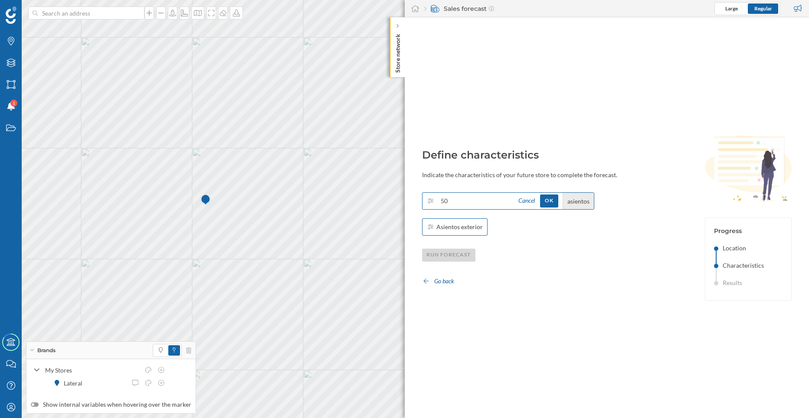
type input "50"
click at [458, 220] on div "Asientos exterior" at bounding box center [455, 227] width 66 height 17
type input "20"
click at [558, 196] on div "OK" at bounding box center [549, 200] width 18 height 13
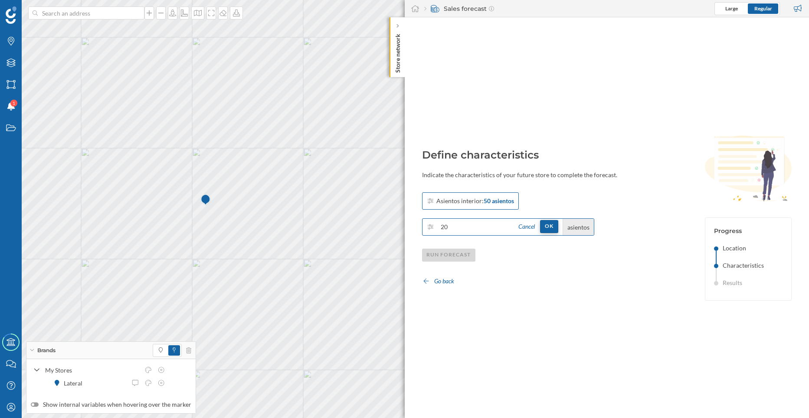
click at [551, 226] on div "OK" at bounding box center [549, 226] width 18 height 13
click at [452, 259] on div "Run forecast" at bounding box center [449, 254] width 54 height 13
